Goal: Transaction & Acquisition: Purchase product/service

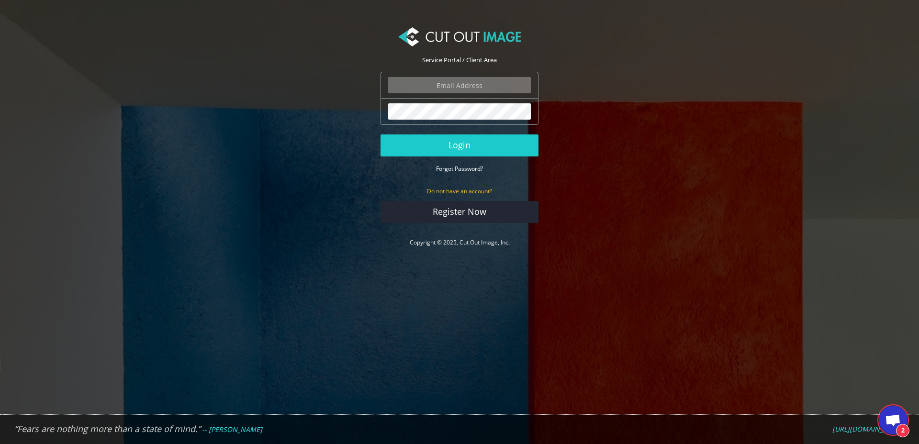
scroll to position [77, 0]
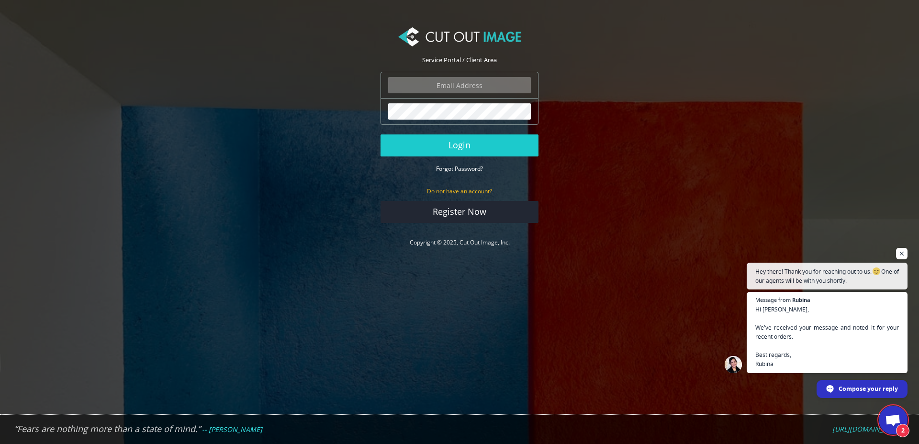
click at [458, 88] on input "email" at bounding box center [459, 85] width 143 height 16
type input "javier@ezinflatables.com"
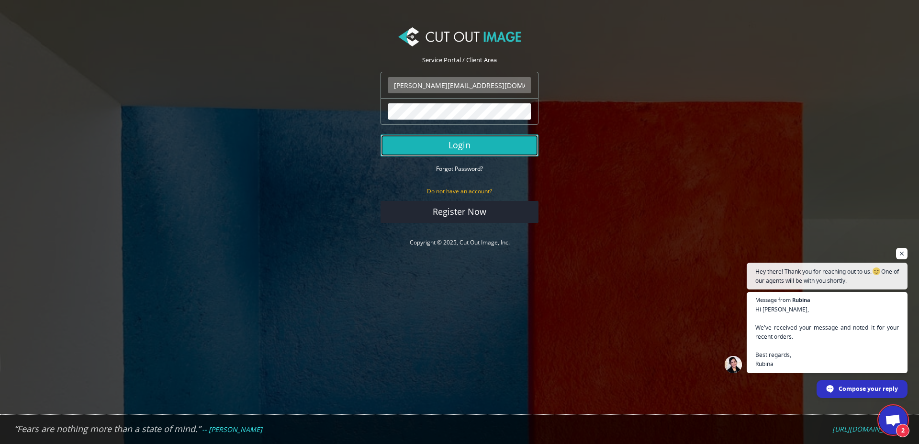
drag, startPoint x: 461, startPoint y: 140, endPoint x: 462, endPoint y: 134, distance: 5.3
click at [461, 140] on button "Login" at bounding box center [459, 145] width 158 height 22
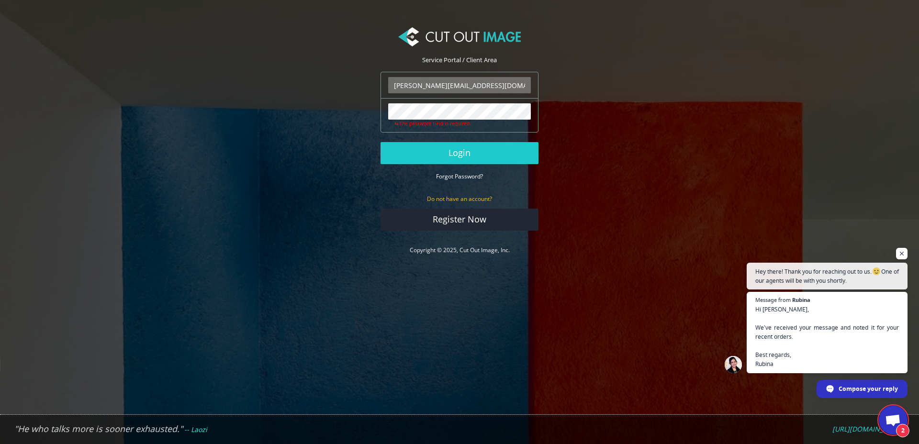
click at [863, 141] on section "Service Portal / Client Area javier@ezinflatables.com The login field is requir…" at bounding box center [459, 141] width 919 height 255
click at [0, 444] on nordpass-autofill-portal at bounding box center [0, 444] width 0 height 0
click at [424, 151] on button "Login" at bounding box center [459, 153] width 158 height 22
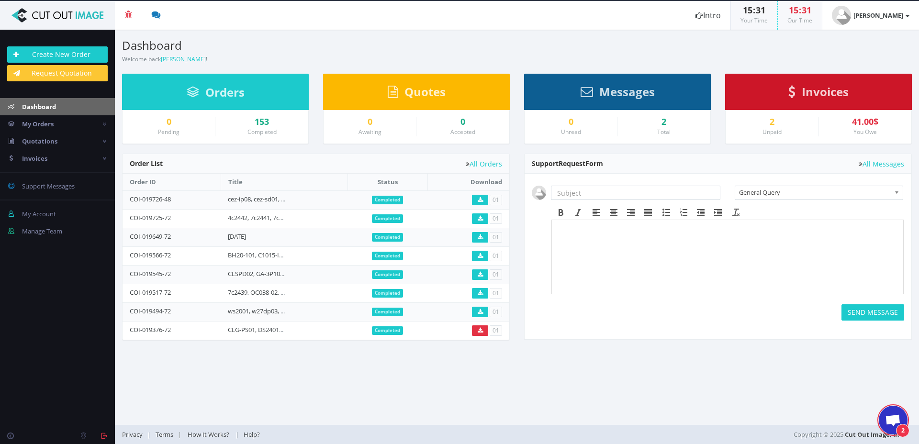
scroll to position [77, 0]
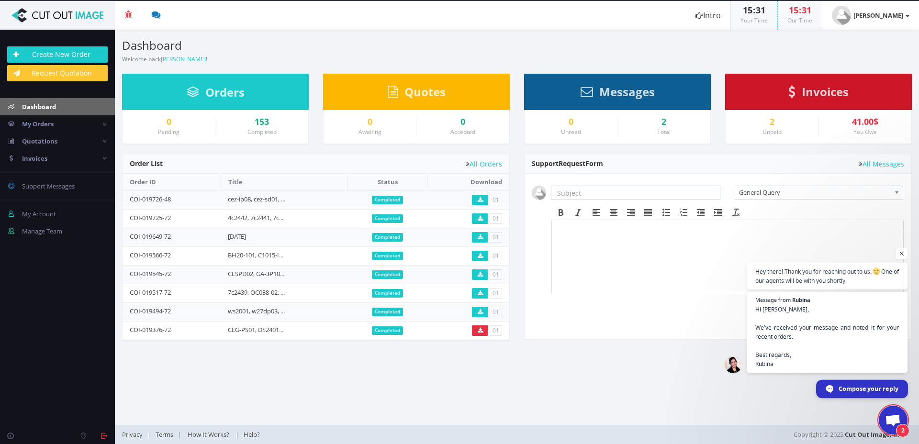
click at [856, 389] on span "Compose your reply" at bounding box center [868, 388] width 60 height 17
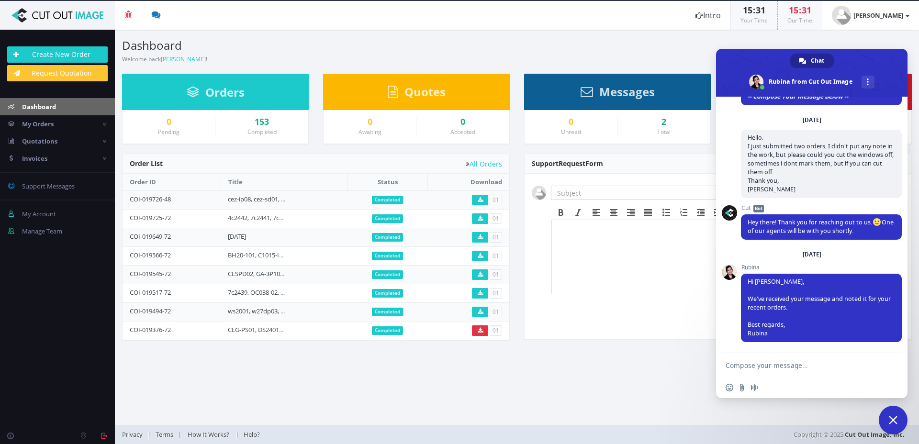
click at [753, 364] on textarea "Compose your message..." at bounding box center [800, 365] width 151 height 9
type textarea "Hi Rubina. Im putting another order, please do the same like last time. Thank y…"
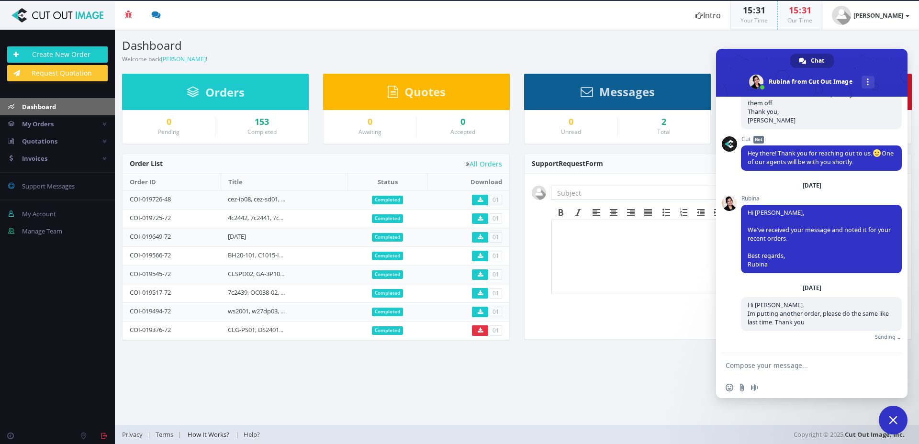
click at [216, 430] on span "How It Works?" at bounding box center [209, 434] width 42 height 9
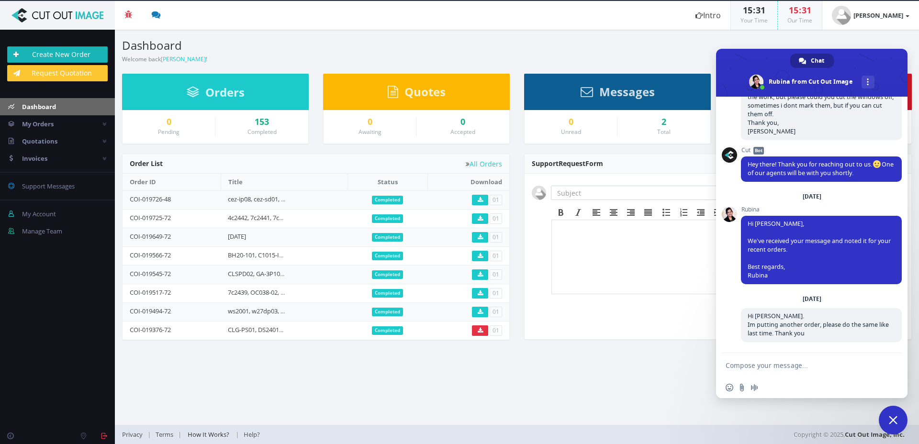
scroll to position [153, 0]
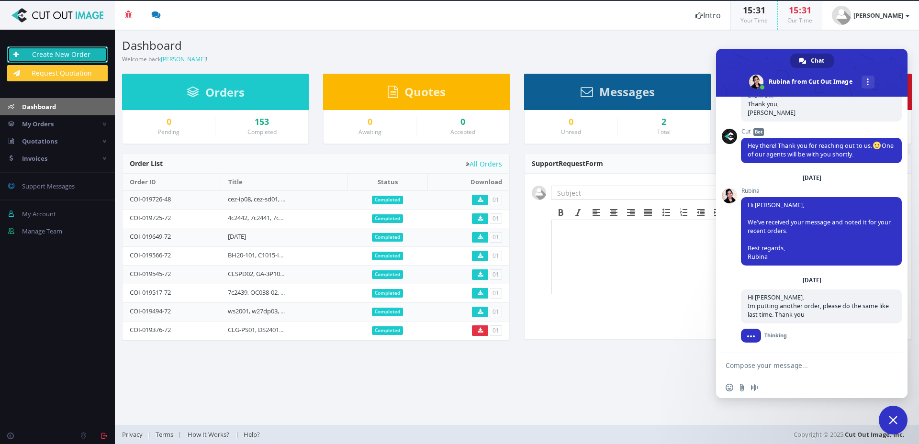
click at [52, 54] on link "Create New Order" at bounding box center [57, 54] width 100 height 16
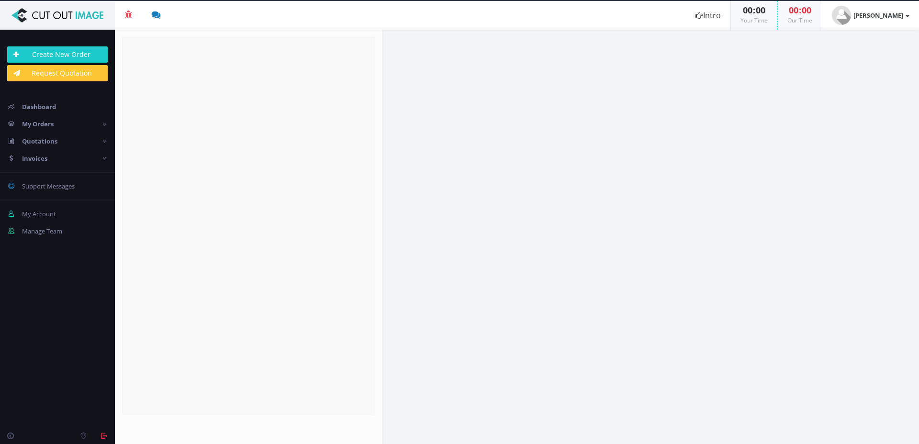
radio input "true"
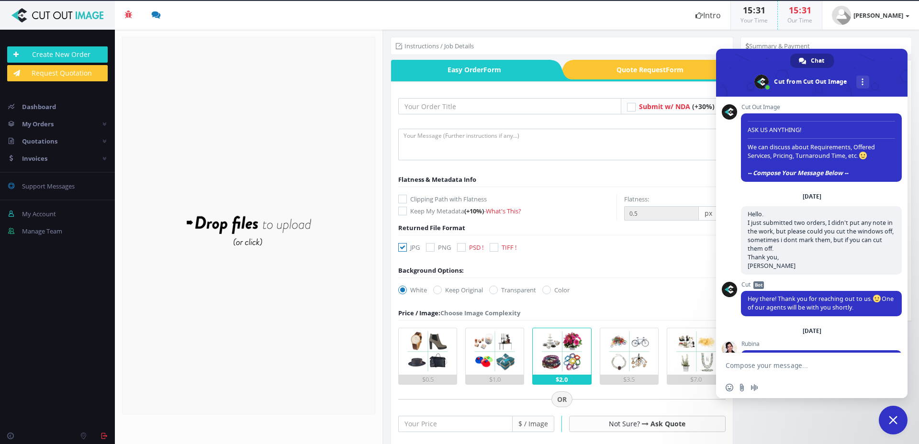
scroll to position [176, 0]
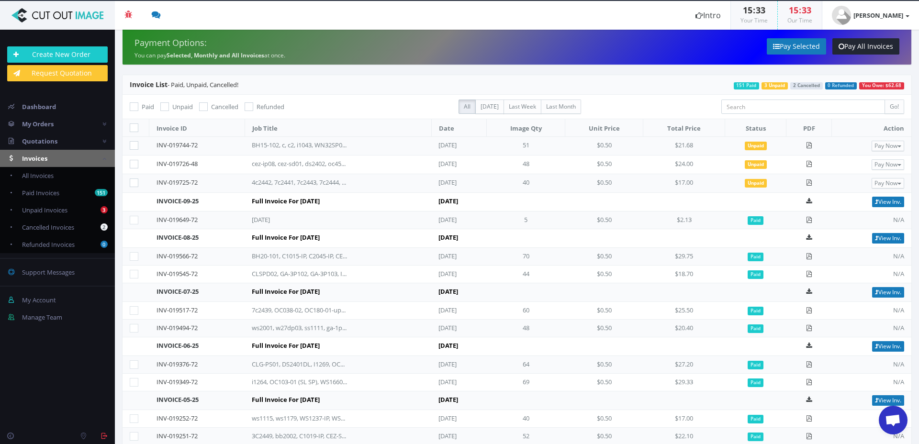
scroll to position [176, 0]
click at [43, 210] on span "Unpaid Invoices" at bounding box center [44, 210] width 45 height 9
checkbox input "true"
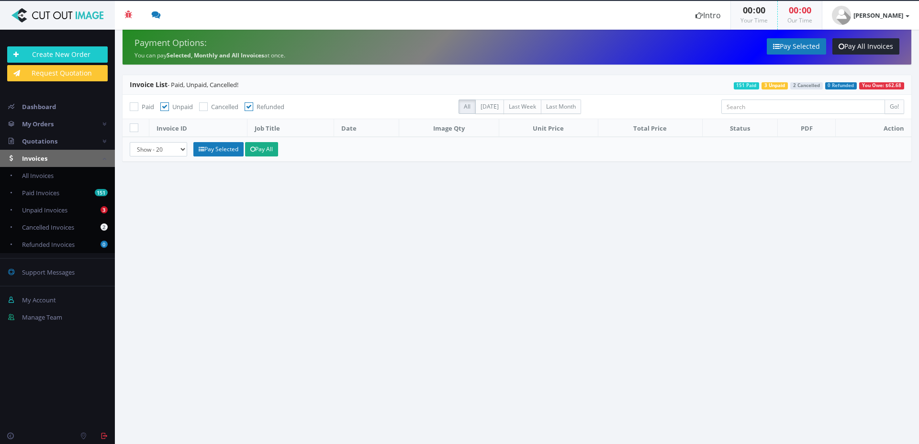
checkbox input "true"
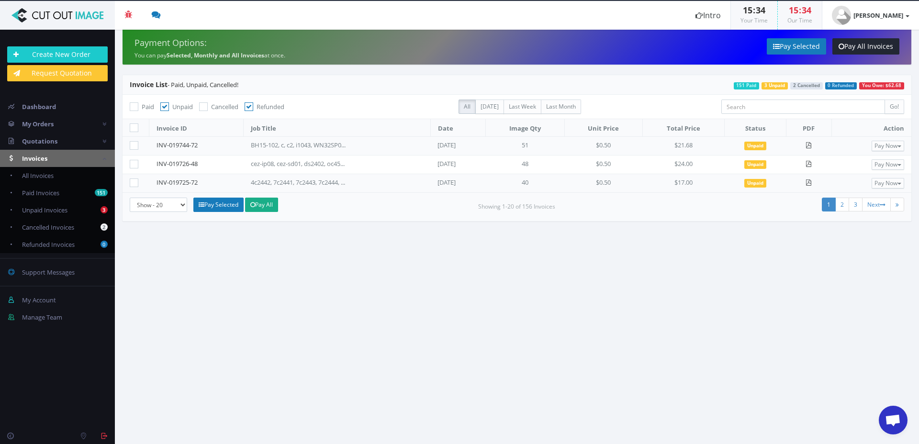
scroll to position [176, 0]
click at [133, 126] on icon at bounding box center [134, 127] width 9 height 9
click at [133, 126] on input "checkbox" at bounding box center [135, 128] width 6 height 6
checkbox input "true"
checkbox input"] "true"
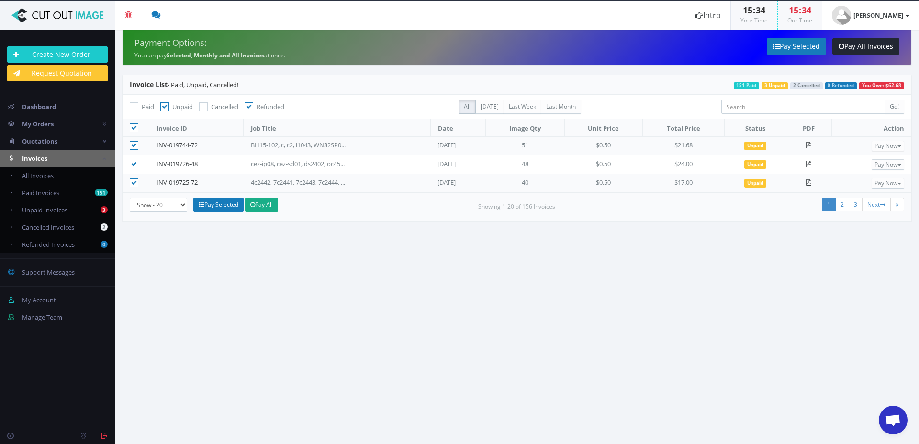
checkbox input"] "true"
click at [267, 205] on link "Pay All" at bounding box center [261, 205] width 33 height 14
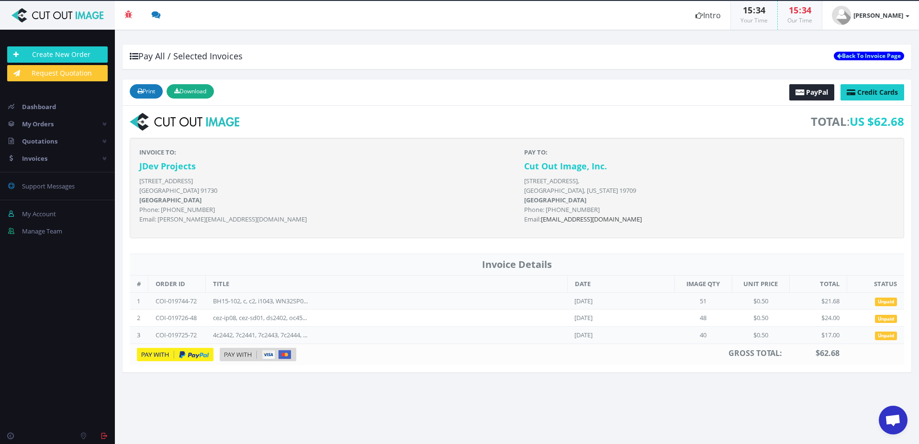
scroll to position [176, 0]
click at [876, 92] on span "Credit Cards" at bounding box center [877, 92] width 41 height 9
